Goal: Transaction & Acquisition: Obtain resource

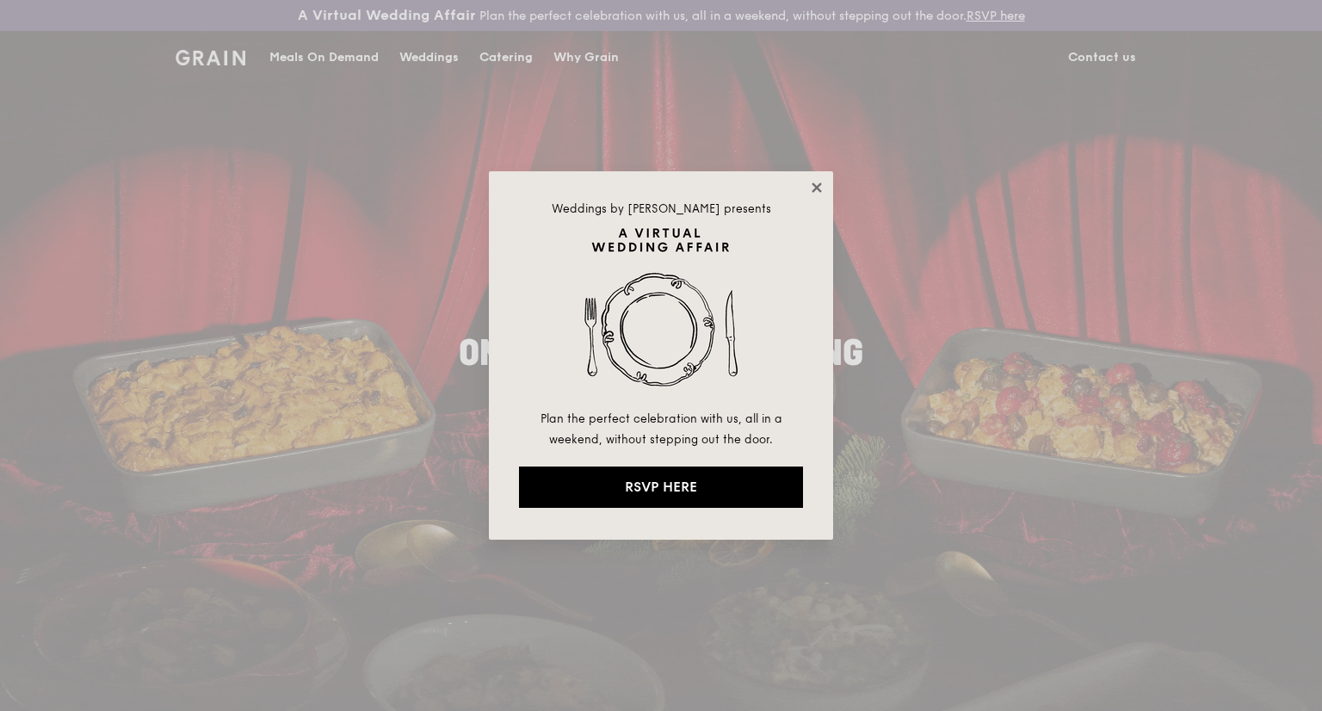
click at [824, 188] on icon at bounding box center [816, 187] width 15 height 15
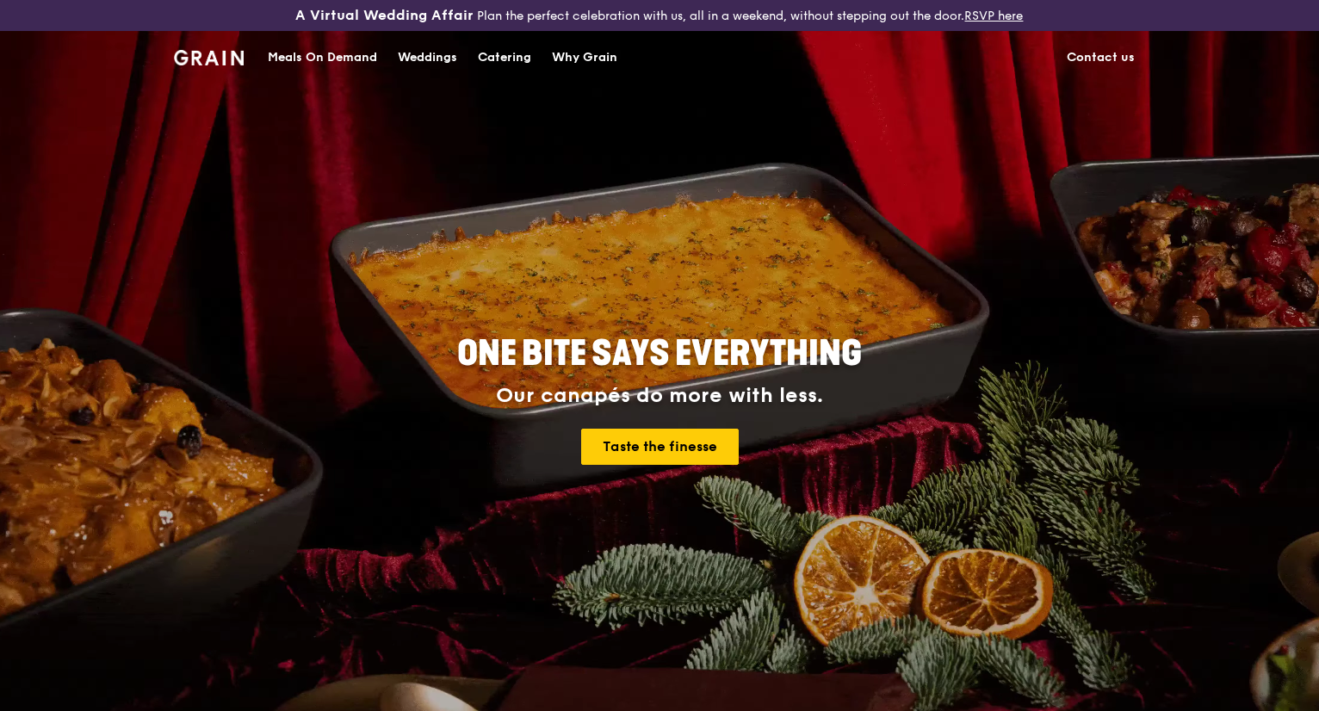
click at [511, 53] on div "Catering" at bounding box center [504, 58] width 53 height 52
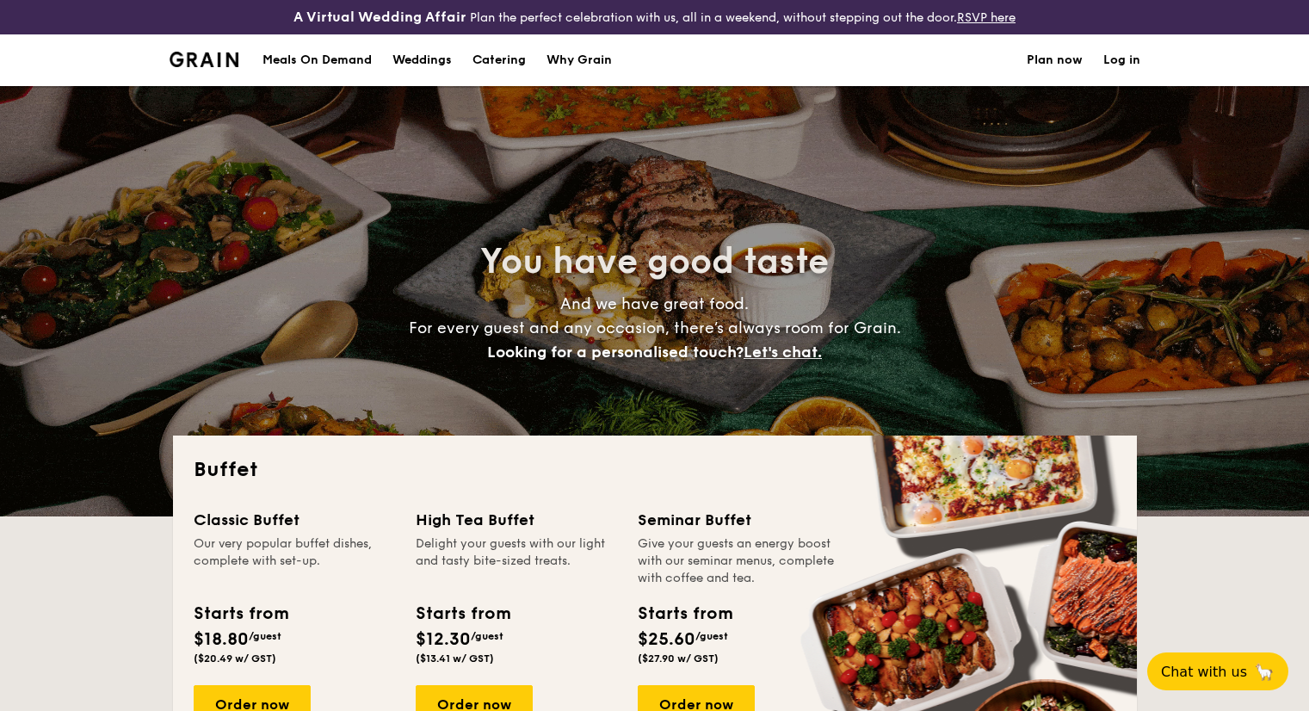
select select
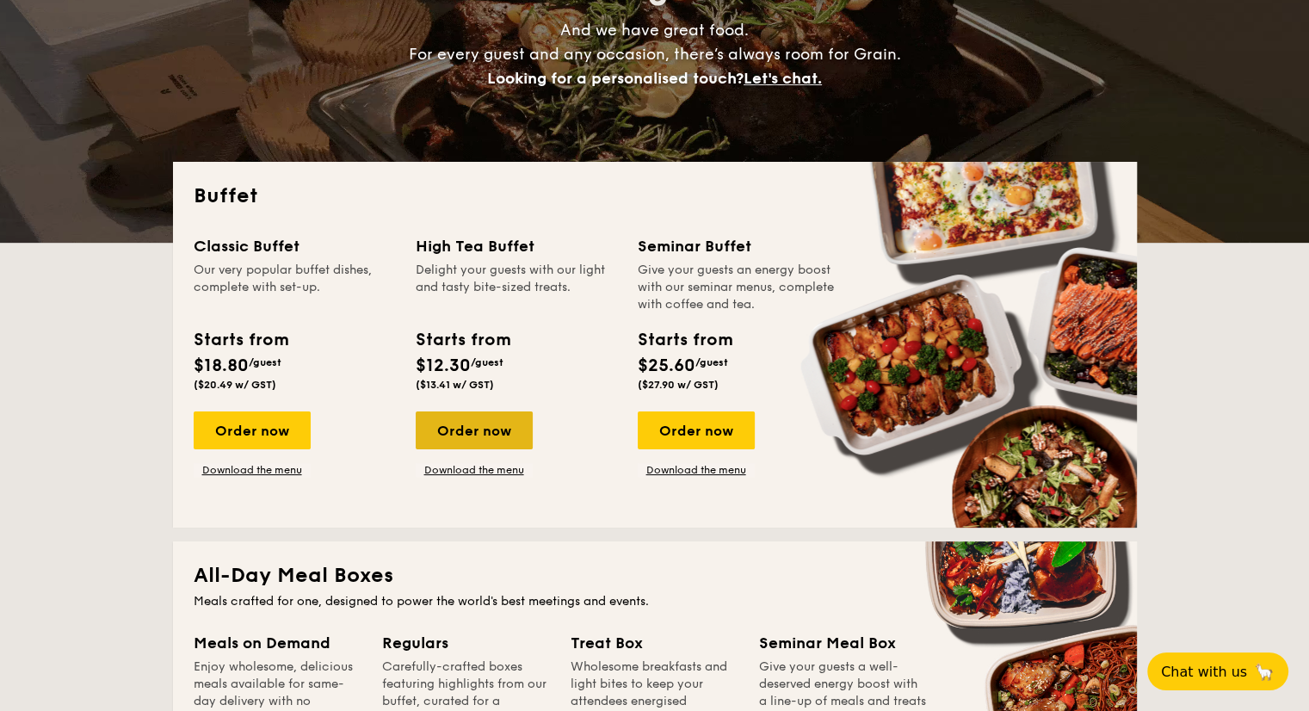
scroll to position [374, 0]
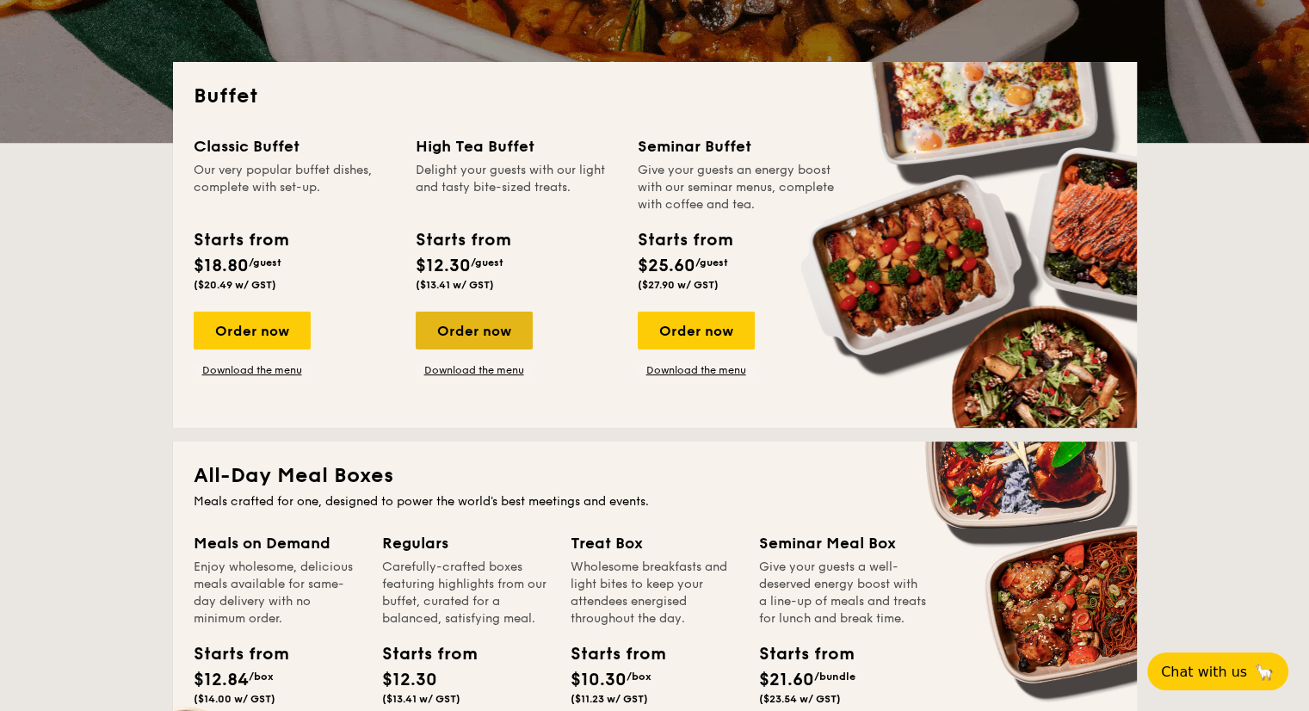
click at [472, 337] on div "Order now" at bounding box center [474, 331] width 117 height 38
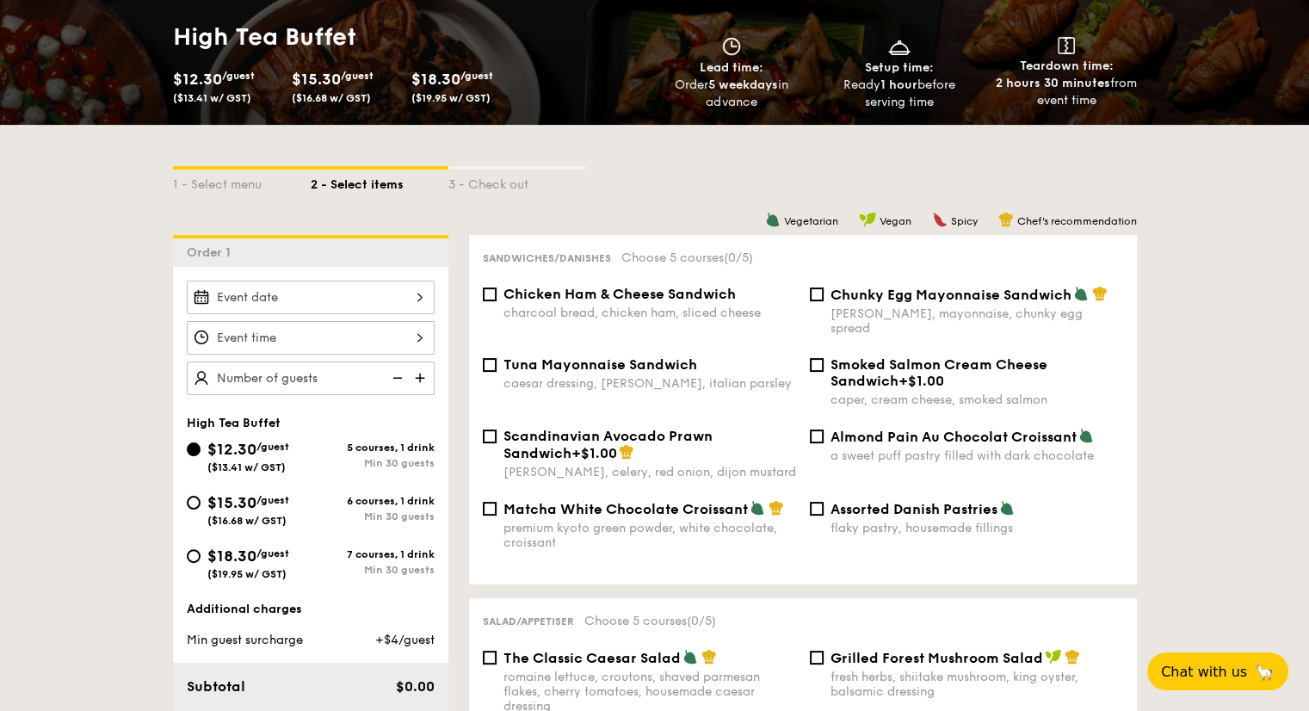
scroll to position [286, 0]
select select
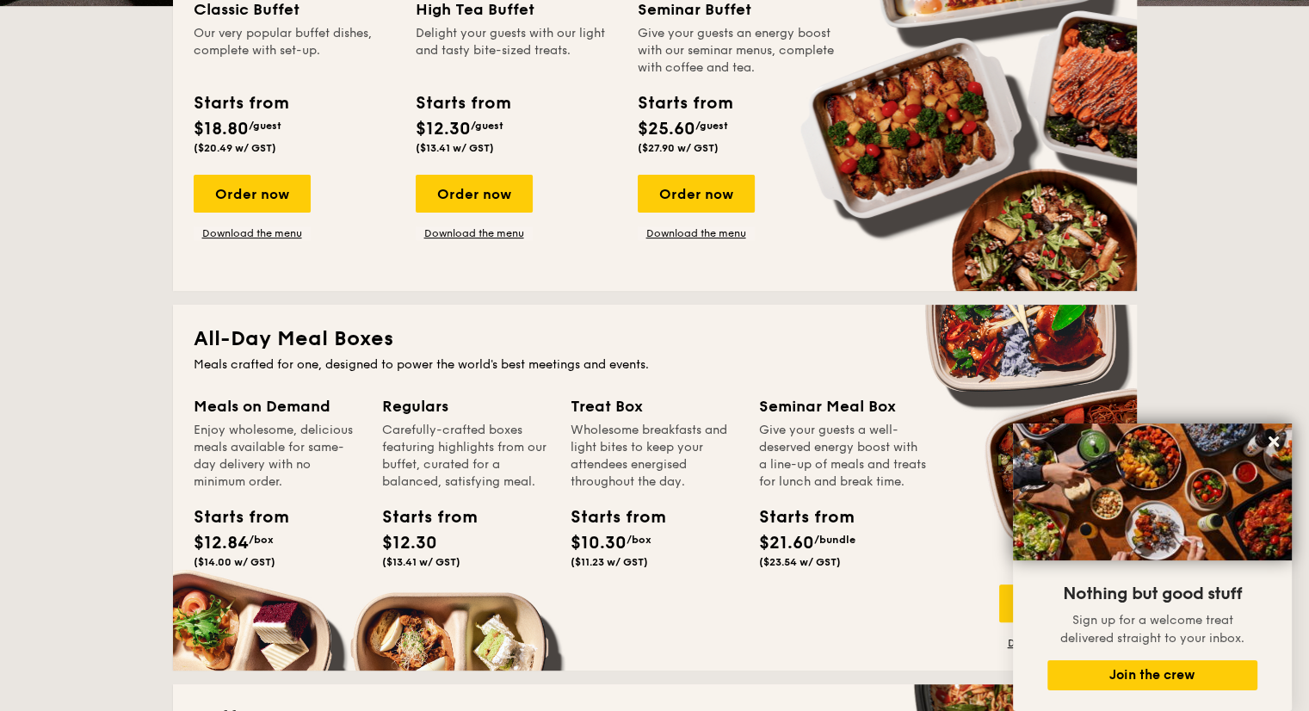
scroll to position [216, 0]
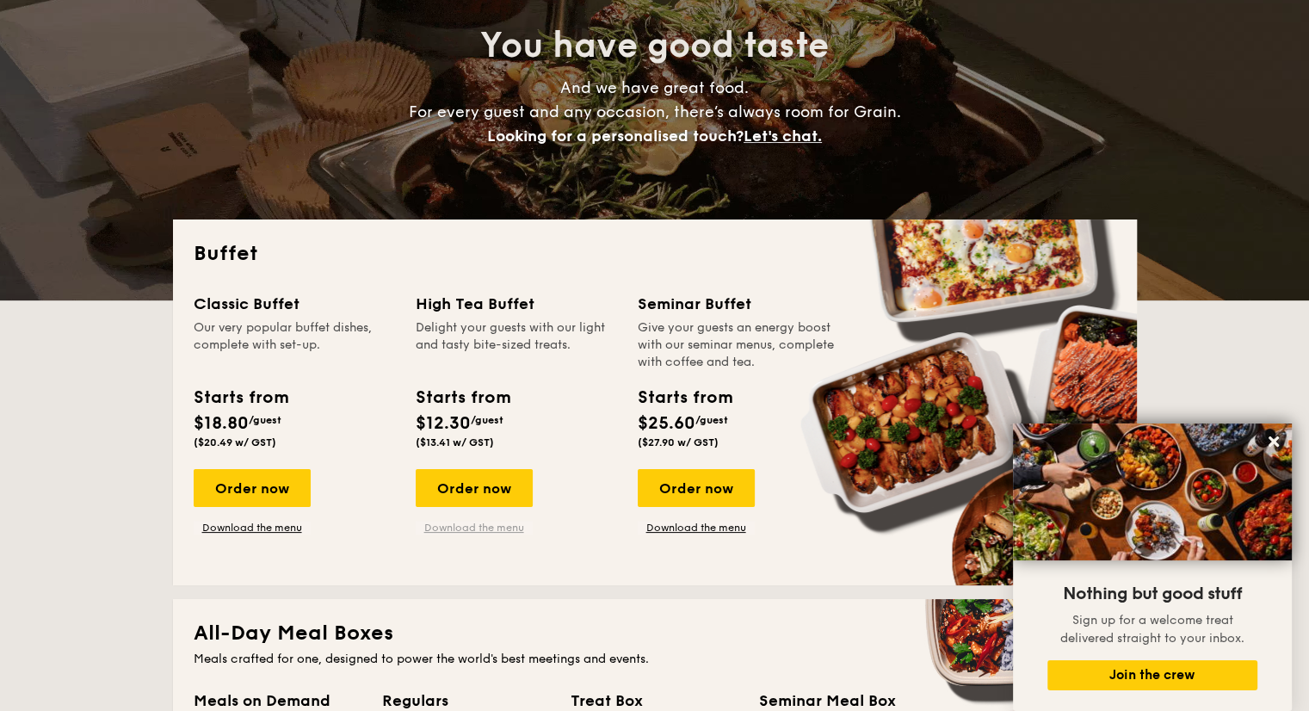
click at [516, 527] on link "Download the menu" at bounding box center [474, 528] width 117 height 14
